Goal: Obtain resource: Download file/media

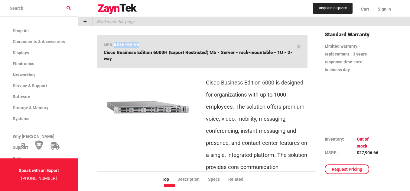
drag, startPoint x: 114, startPoint y: 44, endPoint x: 138, endPoint y: 47, distance: 24.8
click at [138, 47] on div "mpn: BE6H-M5-K9 Cisco Business Edition 6000H (Export Restricted) M5 - Server - …" at bounding box center [202, 52] width 210 height 34
copy span "BE6H-M5-K9"
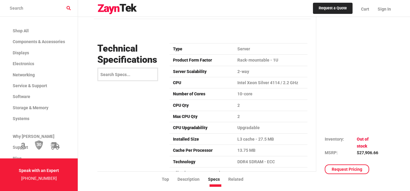
scroll to position [846, 0]
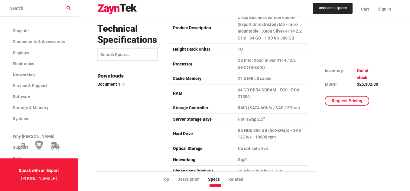
scroll to position [1542, 0]
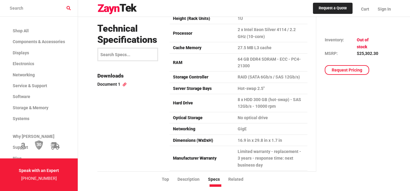
click at [109, 85] on link "Document 1" at bounding box center [129, 84] width 65 height 7
